Goal: Task Accomplishment & Management: Use online tool/utility

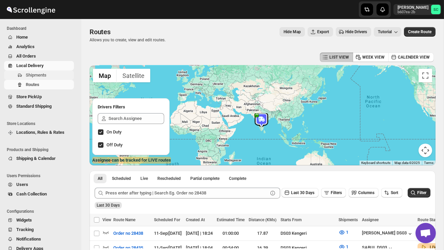
click at [49, 76] on span "Shipments" at bounding box center [49, 75] width 47 height 7
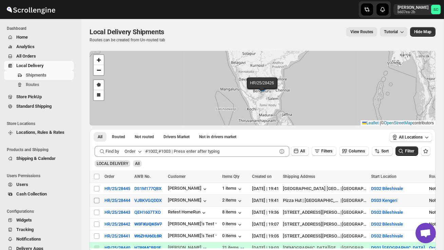
click at [96, 201] on input "Select shipment" at bounding box center [96, 200] width 5 height 5
checkbox input "true"
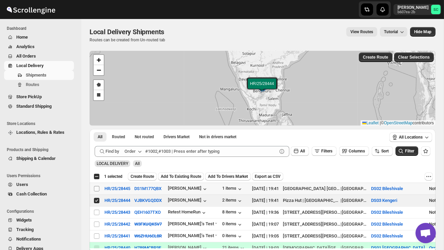
click at [97, 190] on input "Select shipment" at bounding box center [96, 188] width 5 height 5
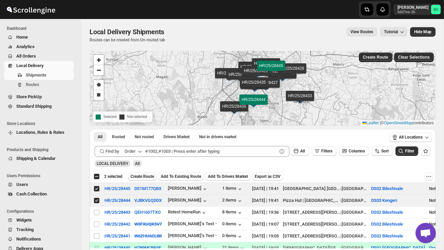
click at [141, 179] on button "Create Route" at bounding box center [142, 177] width 29 height 8
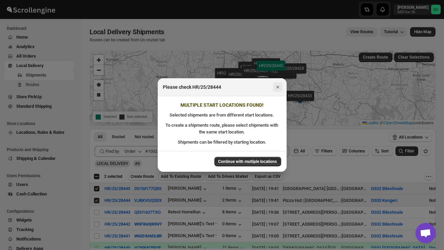
click at [279, 88] on icon "Close" at bounding box center [277, 87] width 7 height 7
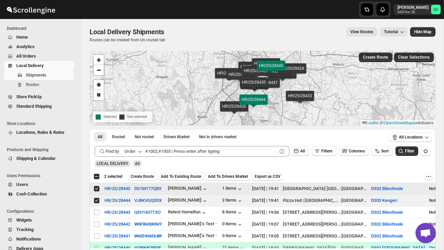
click at [97, 188] on input "Select shipment" at bounding box center [96, 188] width 5 height 5
checkbox input "false"
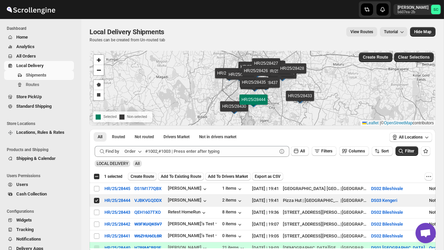
click at [149, 177] on span "Create Route" at bounding box center [142, 176] width 23 height 5
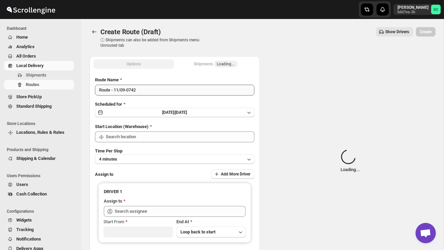
type input "DS03 Kengeri"
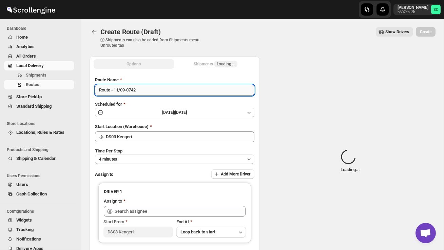
click at [147, 91] on input "Route - 11/09-0742" at bounding box center [174, 90] width 159 height 11
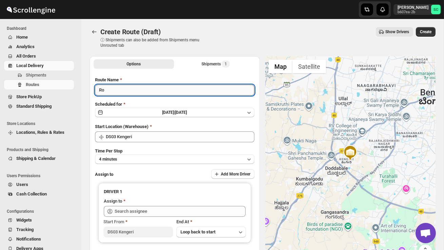
type input "R"
type input "Order no 28444"
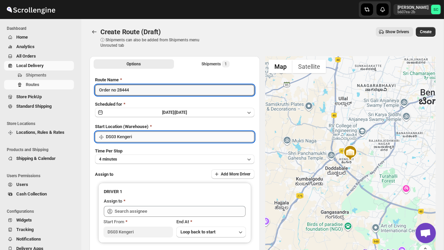
click at [144, 136] on input "DS03 Kengeri" at bounding box center [180, 137] width 149 height 11
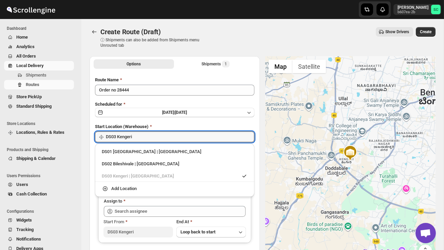
click at [150, 159] on div "DS02 Bileshivale | [GEOGRAPHIC_DATA]" at bounding box center [175, 164] width 154 height 11
type input "DS02 Bileshivale"
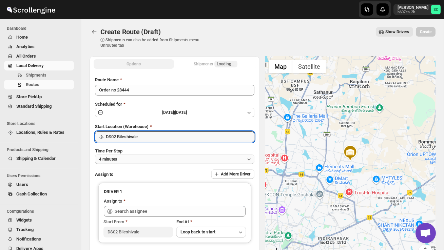
click at [149, 157] on button "4 minutes" at bounding box center [174, 159] width 159 height 9
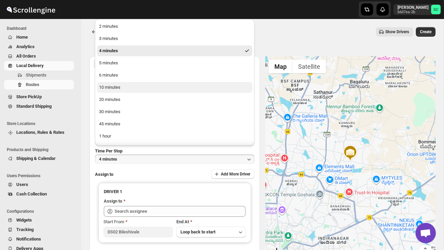
click at [128, 91] on button "10 minutes" at bounding box center [174, 87] width 155 height 11
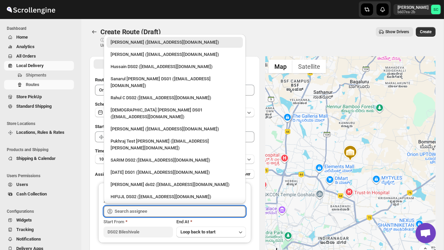
click at [136, 212] on input "text" at bounding box center [180, 211] width 131 height 11
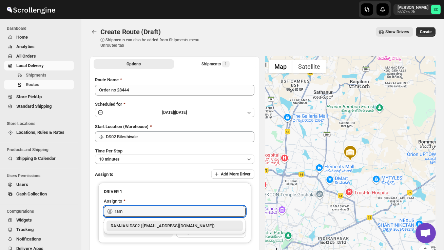
click at [156, 225] on div "RAMJAN DS02 ([EMAIL_ADDRESS][DOMAIN_NAME])" at bounding box center [175, 226] width 128 height 7
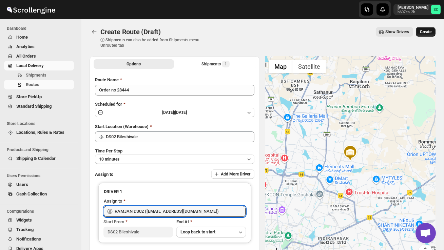
type input "RAMJAN DS02 ([EMAIL_ADDRESS][DOMAIN_NAME])"
click at [434, 30] on button "Create" at bounding box center [426, 31] width 20 height 9
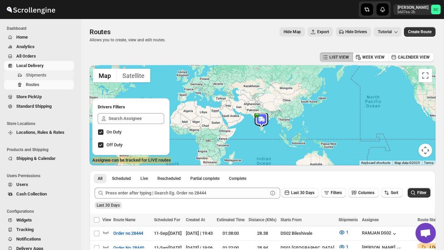
click at [44, 74] on span "Shipments" at bounding box center [36, 75] width 21 height 5
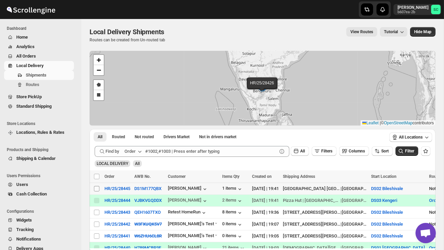
click at [97, 189] on input "Select shipment" at bounding box center [96, 188] width 5 height 5
checkbox input "true"
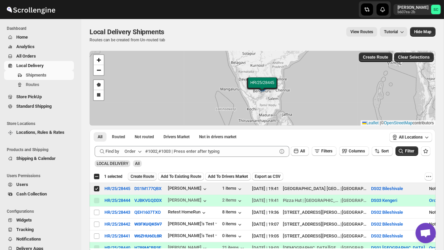
click at [141, 178] on span "Create Route" at bounding box center [142, 176] width 23 height 5
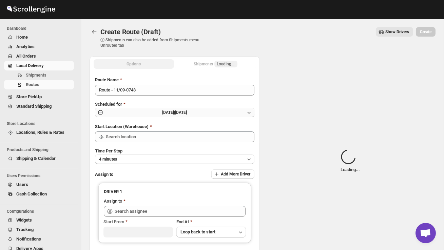
type input "DS02 Bileshivale"
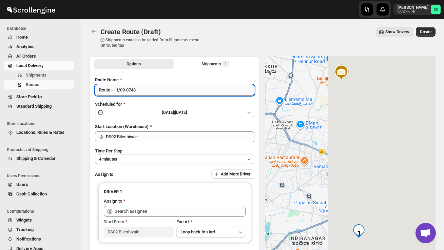
click at [147, 93] on input "Route - 11/09-0743" at bounding box center [174, 90] width 159 height 11
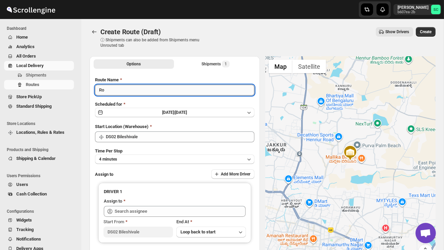
type input "R"
type input "P"
type input "Order no 28445"
click at [157, 158] on button "4 minutes" at bounding box center [174, 159] width 159 height 9
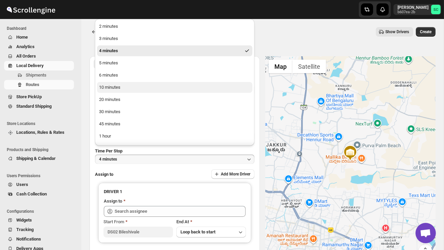
click at [131, 91] on button "10 minutes" at bounding box center [174, 87] width 155 height 11
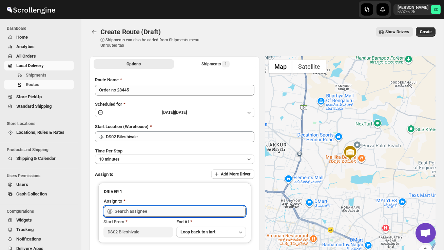
click at [134, 211] on input "text" at bounding box center [180, 211] width 131 height 11
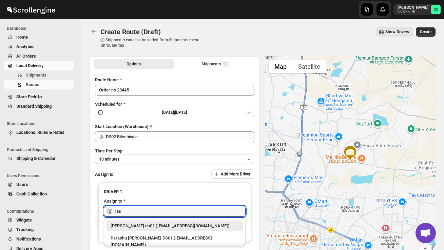
click at [151, 225] on div "[PERSON_NAME] ds02 ([EMAIL_ADDRESS][DOMAIN_NAME])" at bounding box center [175, 226] width 128 height 7
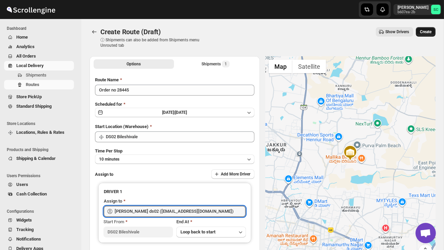
type input "[PERSON_NAME] ds02 ([EMAIL_ADDRESS][DOMAIN_NAME])"
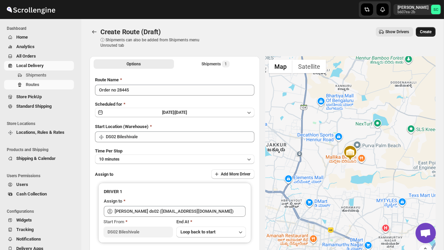
click at [423, 27] on button "Create" at bounding box center [426, 31] width 20 height 9
